Goal: Browse casually

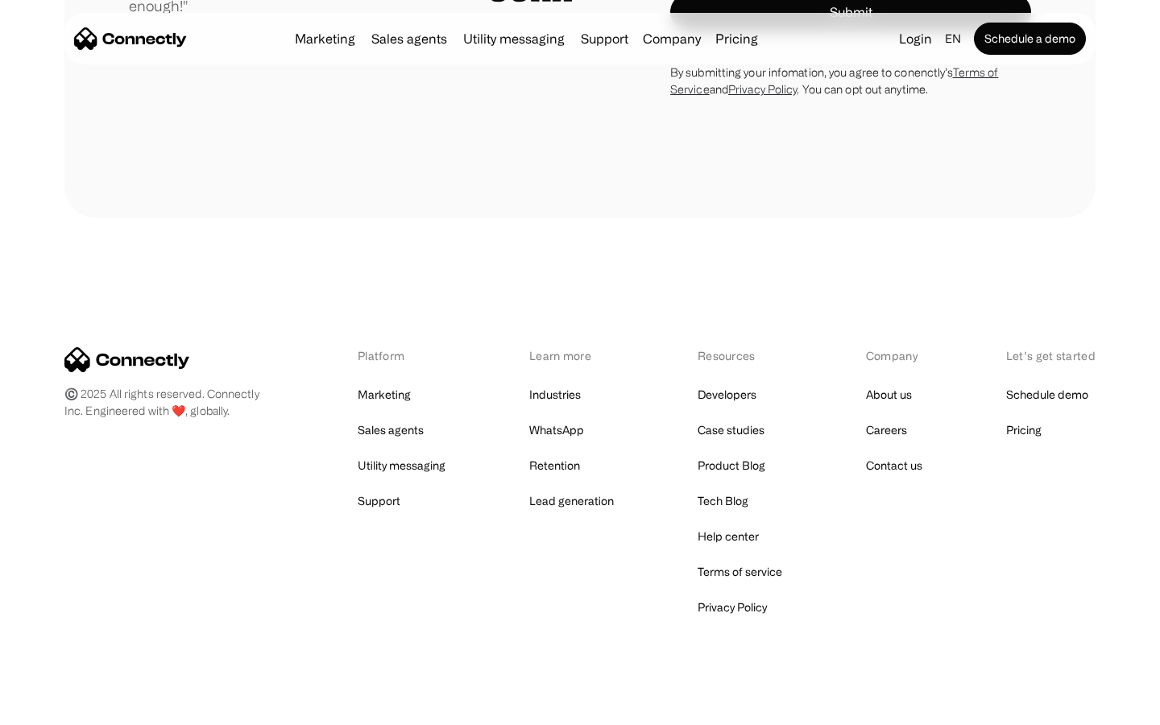
scroll to position [4564, 0]
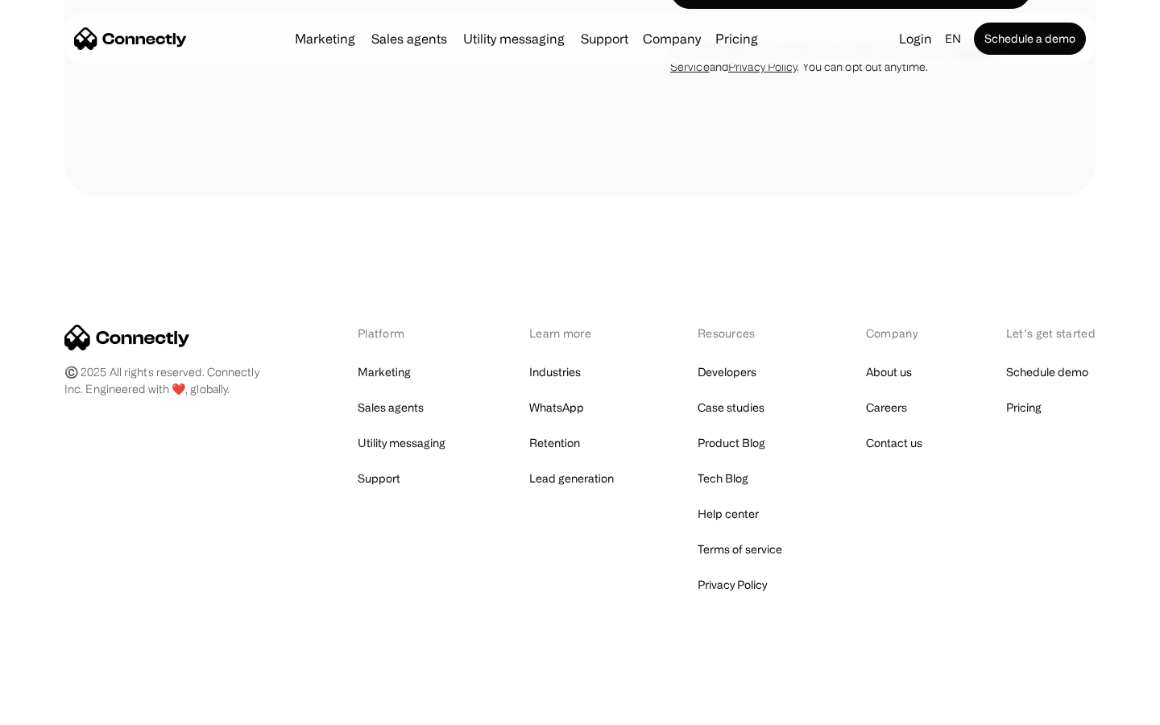
scroll to position [4953, 0]
